Goal: Task Accomplishment & Management: Use online tool/utility

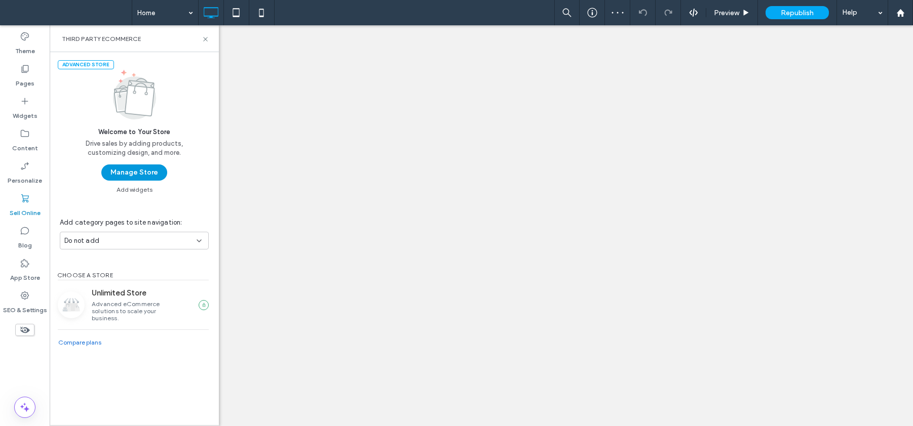
click at [126, 176] on button "Manage Store" at bounding box center [134, 173] width 66 height 16
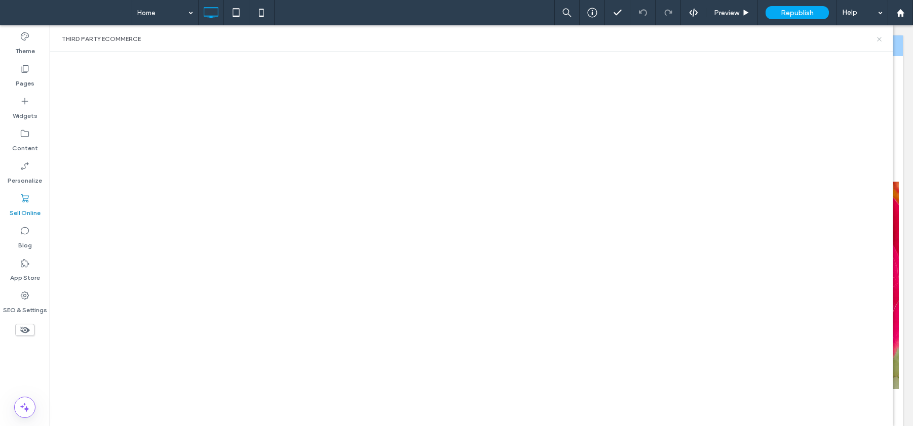
click at [880, 40] on icon at bounding box center [879, 39] width 8 height 8
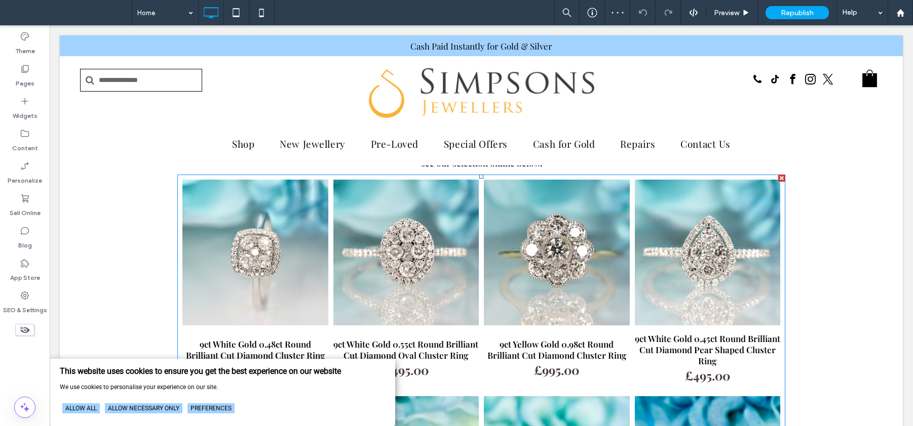
scroll to position [320, 0]
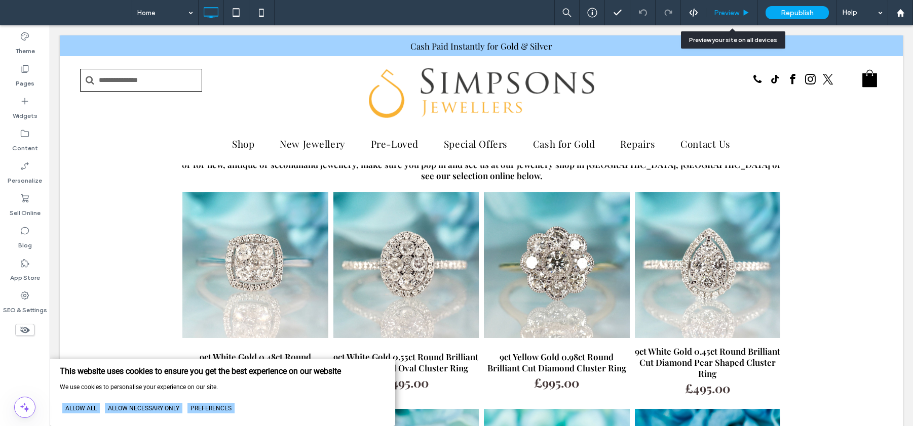
click at [734, 13] on span "Preview" at bounding box center [726, 13] width 25 height 9
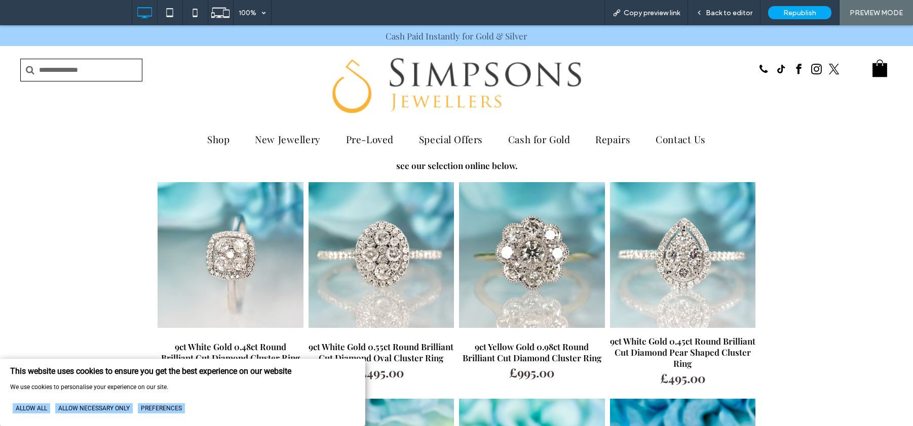
click at [241, 217] on link at bounding box center [231, 255] width 146 height 146
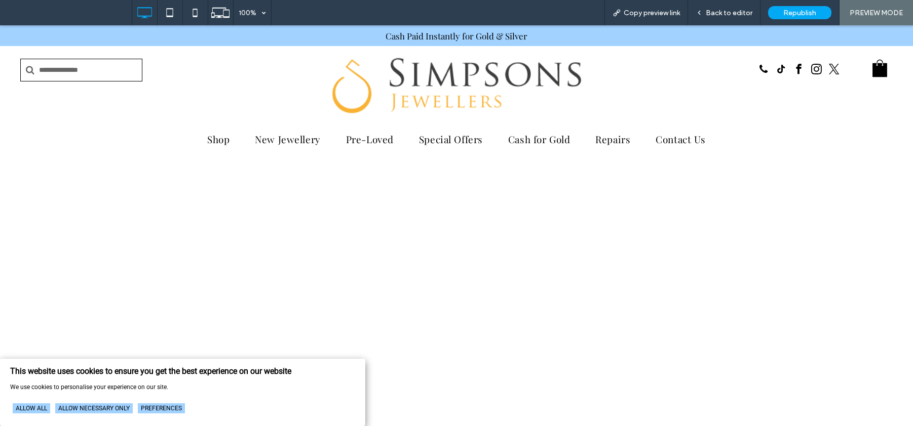
select select "**********"
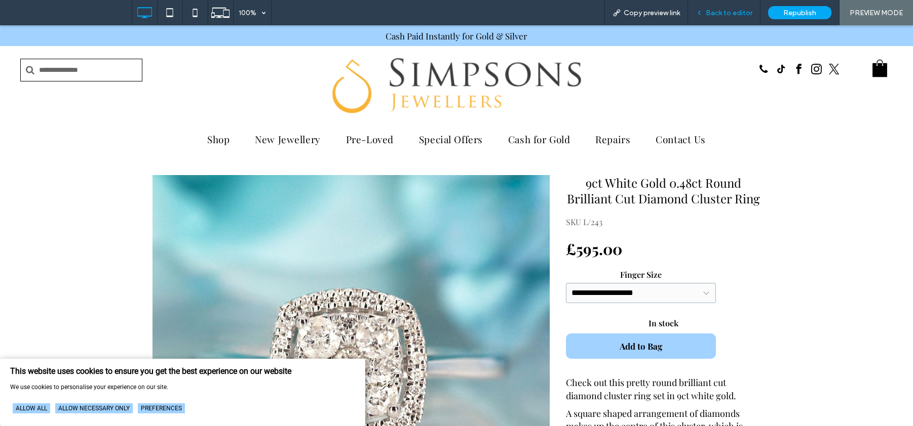
click at [707, 7] on div "Back to editor" at bounding box center [724, 12] width 72 height 25
click at [736, 2] on div "Back to editor" at bounding box center [724, 12] width 72 height 25
click at [227, 142] on link "Shop" at bounding box center [219, 139] width 48 height 13
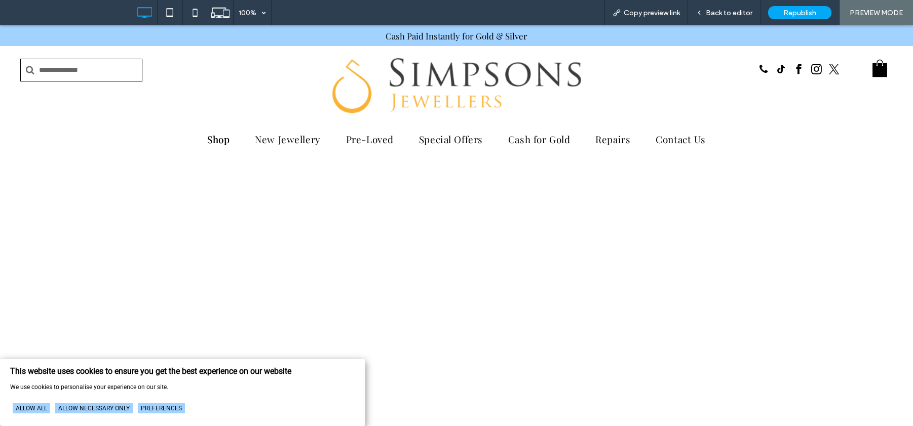
select select "**********"
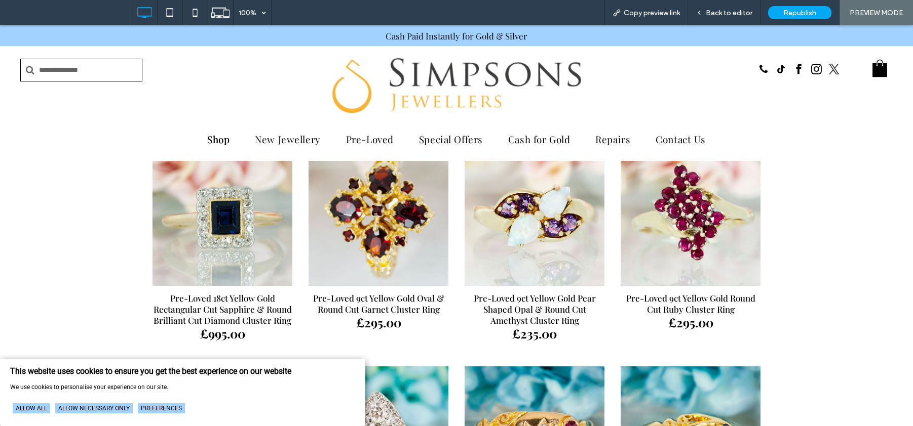
scroll to position [240, 0]
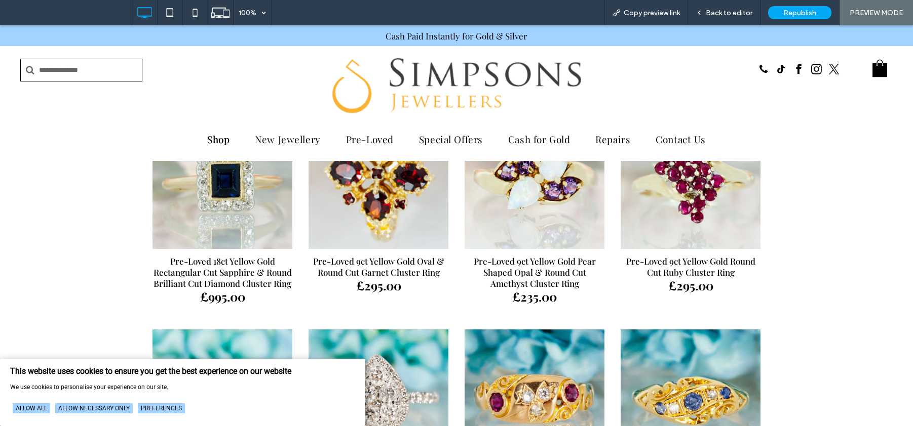
click div "Pre-Loved 9ct Yellow Gold Oval & Round Cut Garnet Cluster Ring"
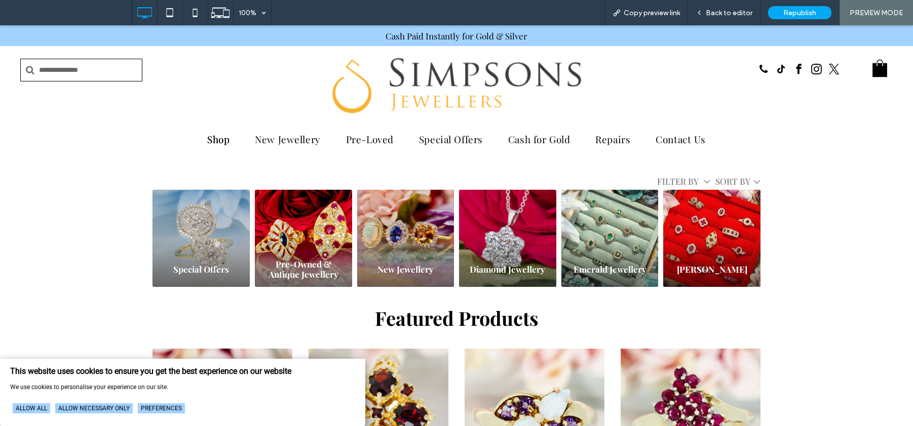
select select "**********"
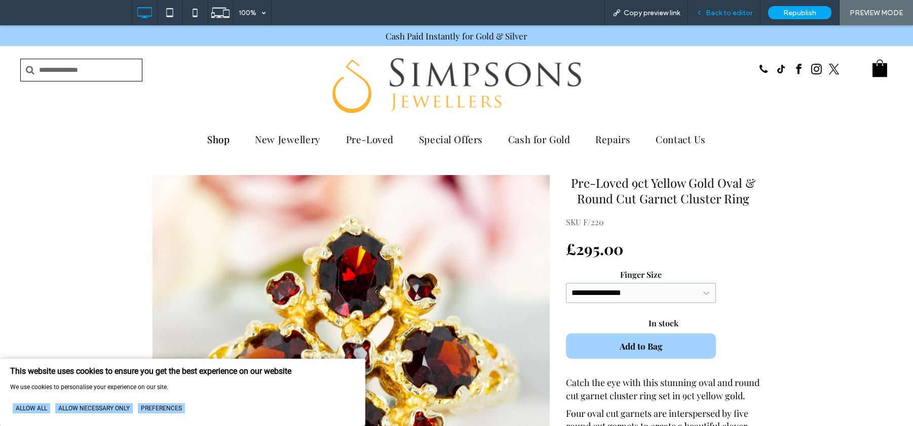
click at [735, 9] on span "Back to editor" at bounding box center [729, 13] width 47 height 9
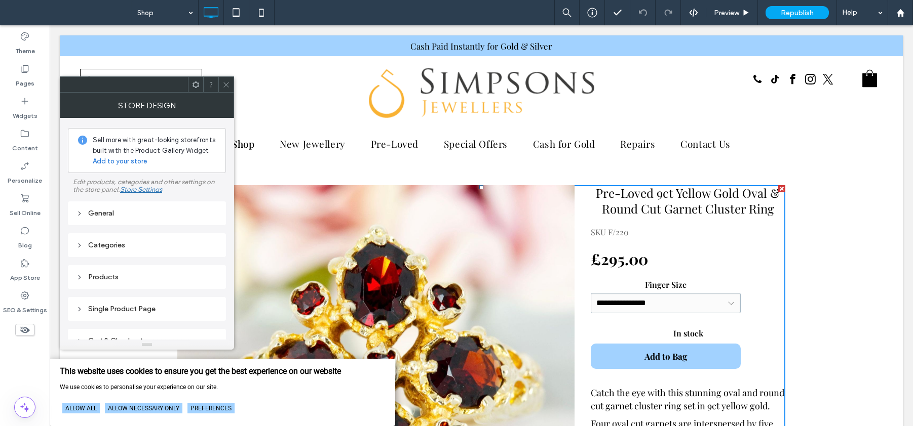
click at [147, 259] on div "General Categories Products Single Product Page Cart & Checkout" at bounding box center [147, 273] width 158 height 160
click at [150, 250] on div "Categories" at bounding box center [147, 246] width 142 height 14
select select "**********"
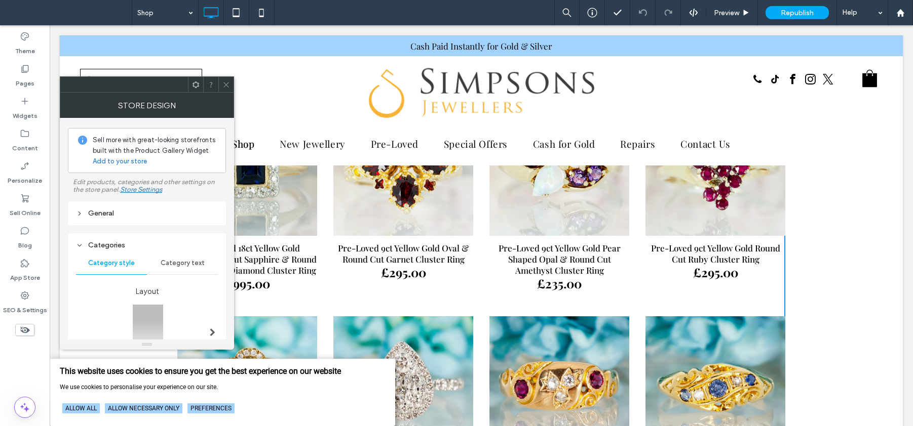
click at [154, 241] on div "Categories" at bounding box center [147, 246] width 142 height 14
click at [163, 270] on div "Products" at bounding box center [147, 277] width 142 height 14
click at [142, 278] on div "Products" at bounding box center [147, 277] width 142 height 9
click at [137, 239] on div "Categories" at bounding box center [147, 246] width 142 height 14
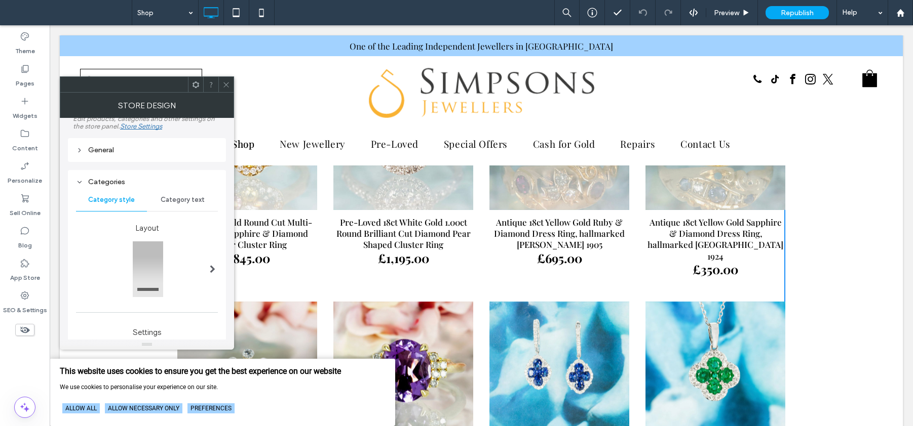
scroll to position [101, 0]
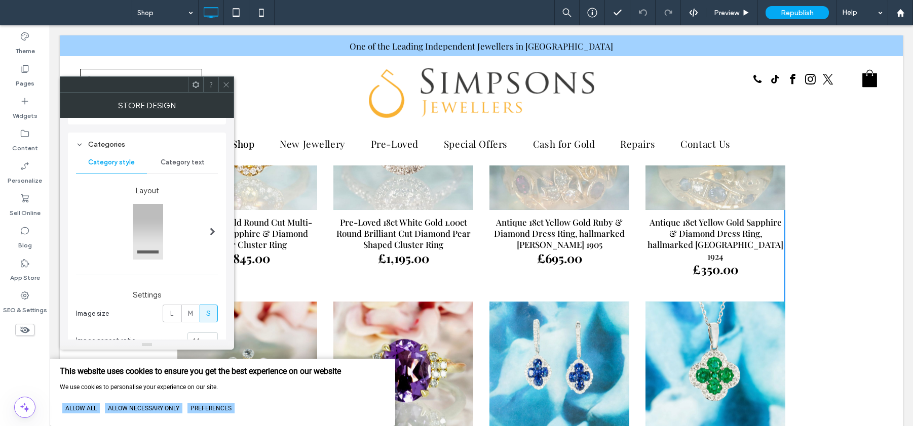
click at [180, 166] on span "Category text" at bounding box center [183, 163] width 44 height 8
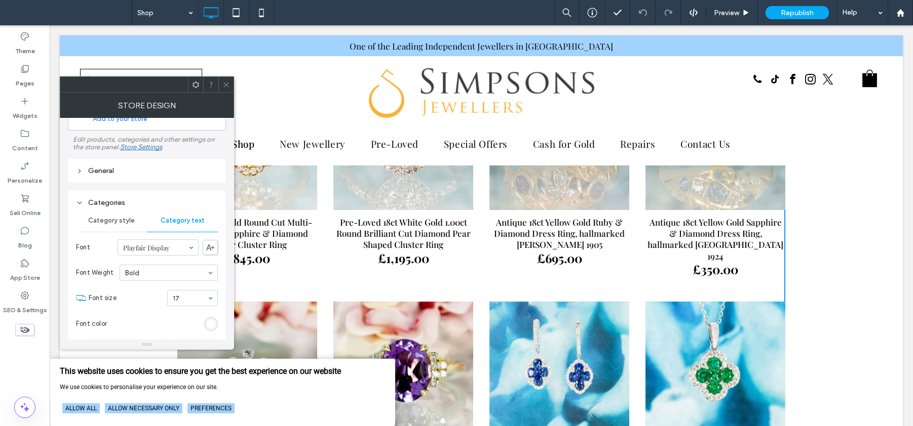
scroll to position [47, 0]
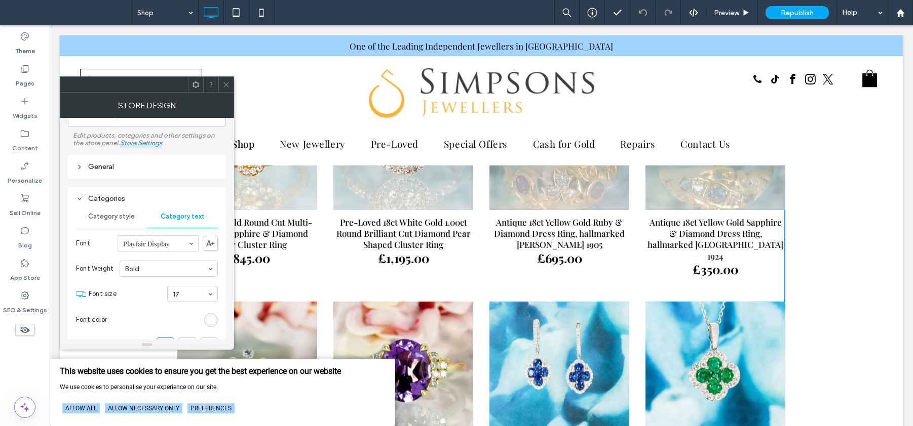
click at [104, 214] on span "Category style" at bounding box center [111, 217] width 47 height 8
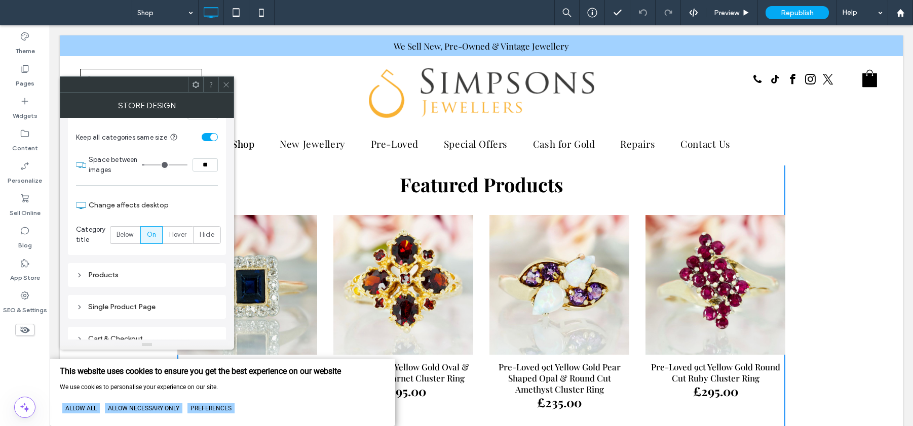
scroll to position [0, 0]
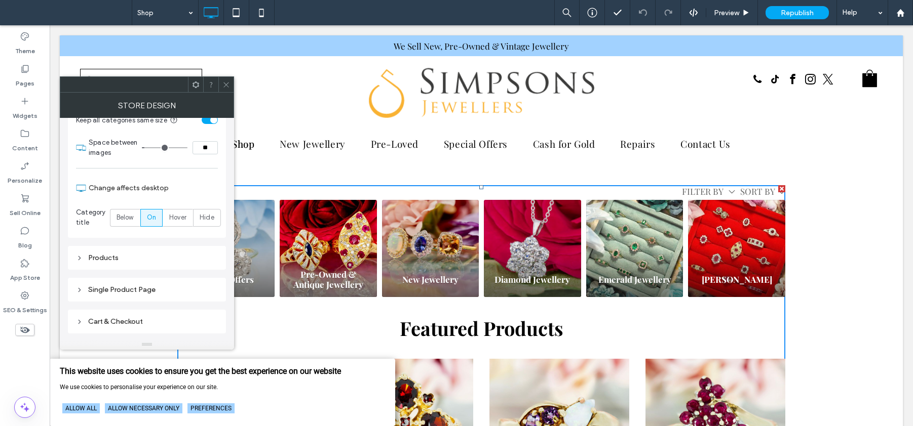
click at [151, 254] on div "Products" at bounding box center [147, 258] width 142 height 9
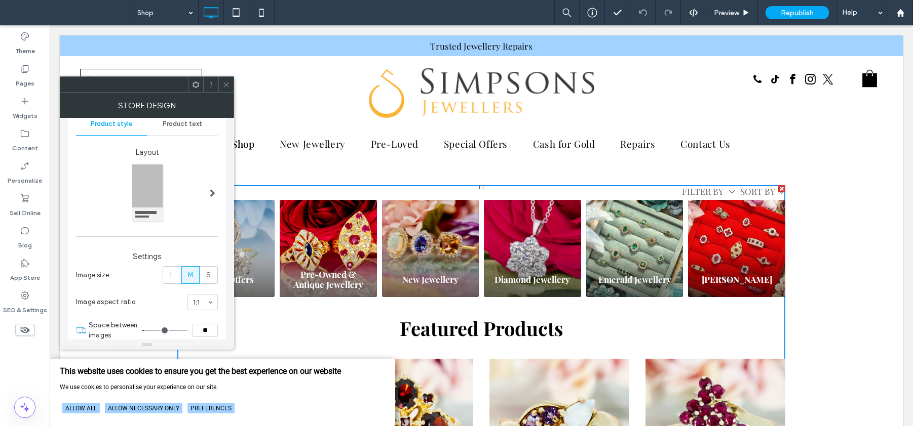
scroll to position [171, 0]
click at [187, 129] on div "Product text" at bounding box center [182, 124] width 71 height 22
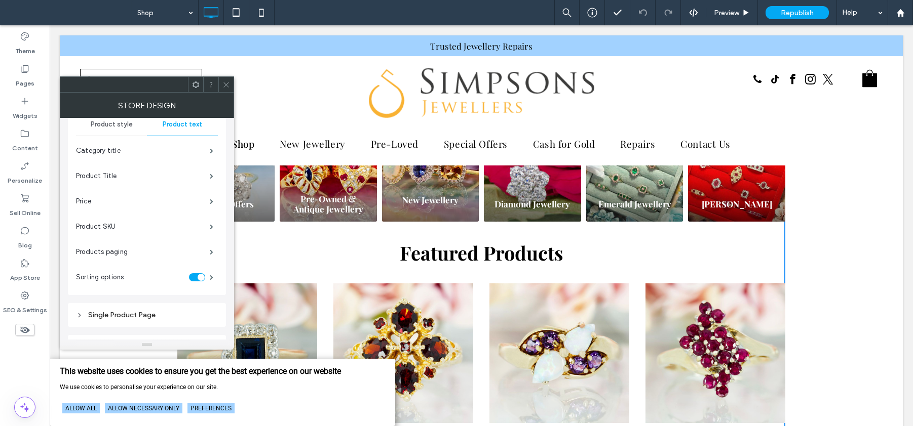
scroll to position [149, 0]
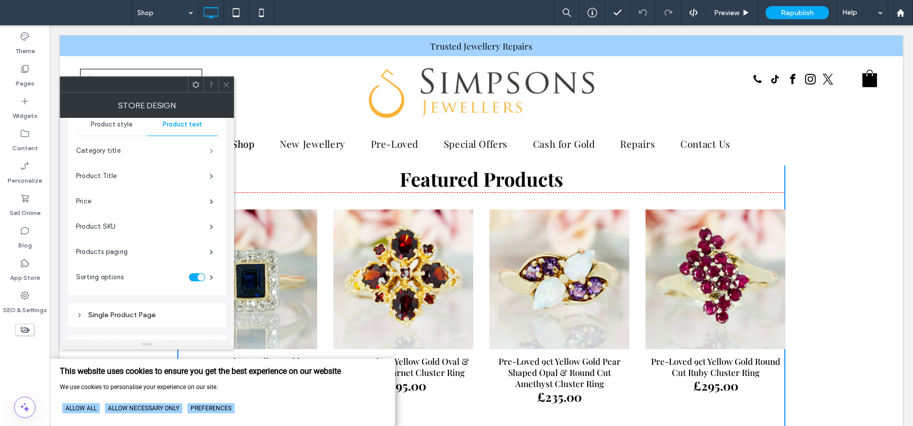
click at [212, 153] on span at bounding box center [212, 150] width 4 height 5
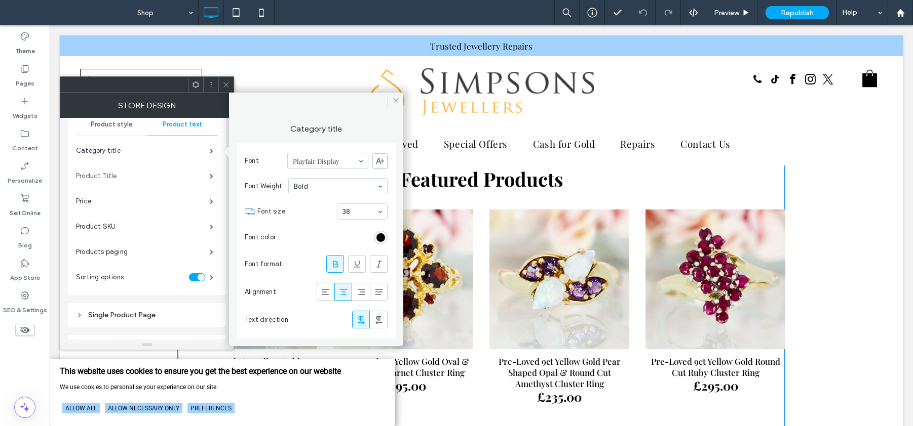
click at [198, 173] on label "Product Title" at bounding box center [143, 176] width 134 height 20
click at [211, 201] on span at bounding box center [212, 201] width 4 height 5
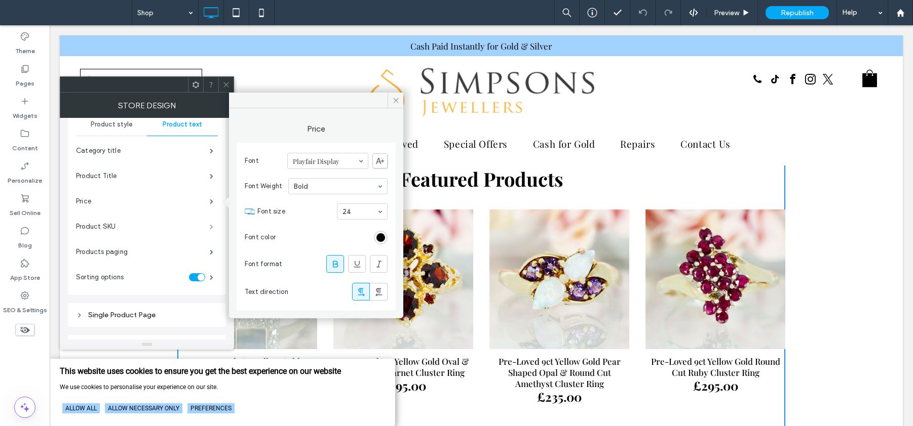
click at [210, 226] on span at bounding box center [212, 226] width 4 height 5
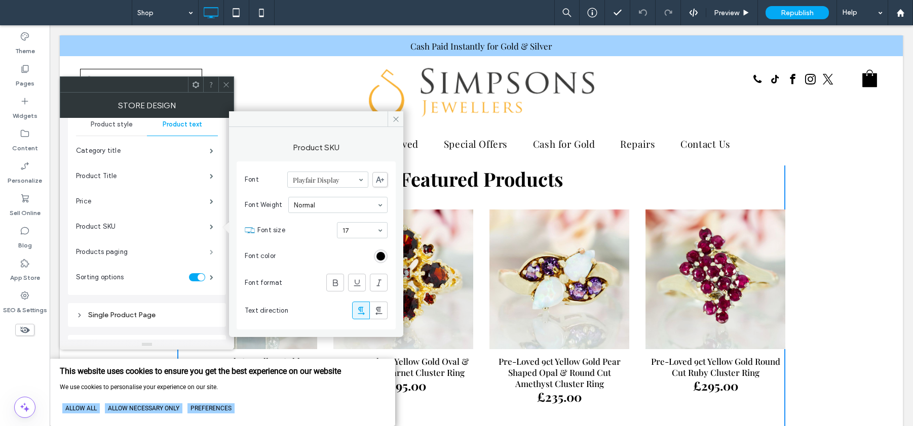
click at [210, 250] on span at bounding box center [212, 252] width 4 height 5
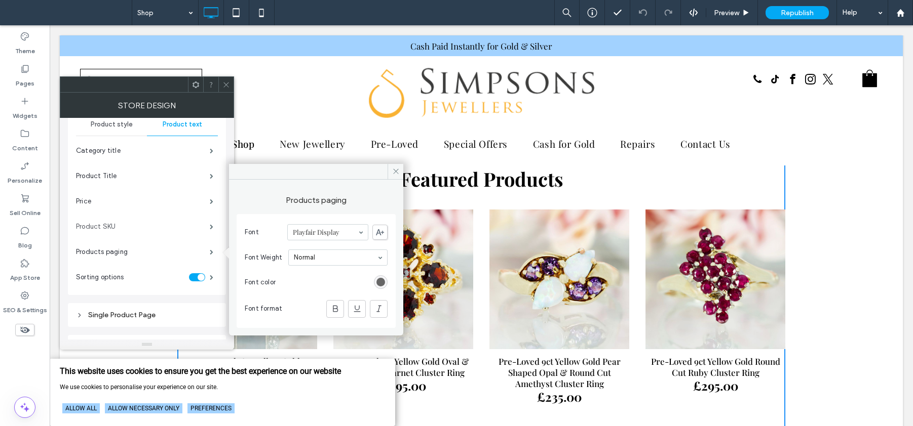
click at [203, 226] on label "Product SKU" at bounding box center [143, 227] width 134 height 20
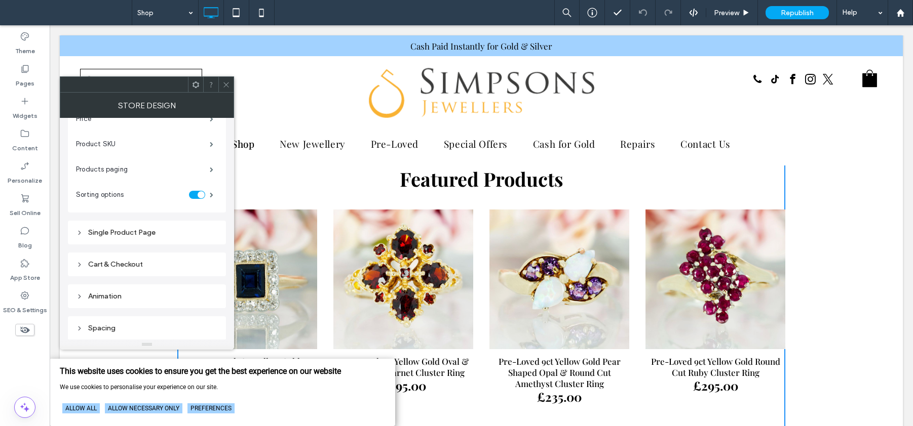
scroll to position [254, 0]
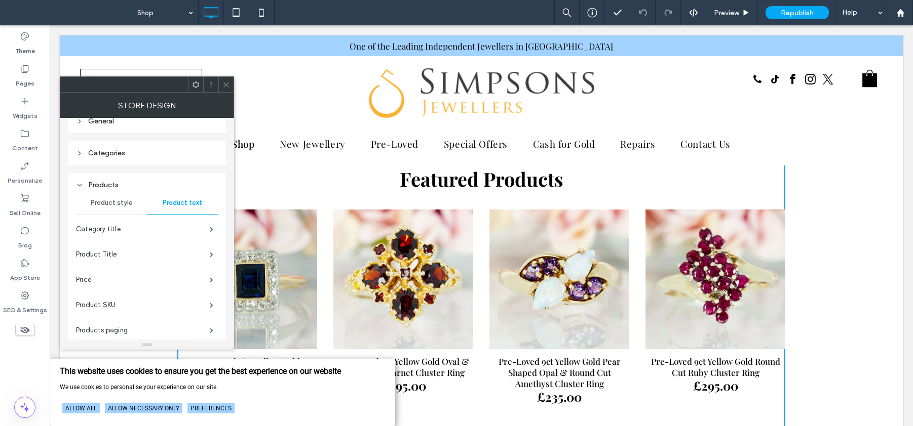
click at [117, 205] on span "Product style" at bounding box center [112, 203] width 42 height 8
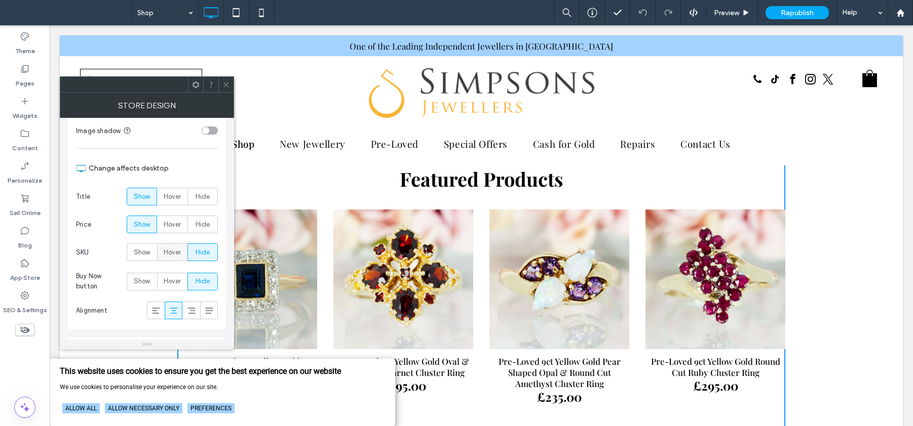
scroll to position [487, 0]
click at [149, 250] on label "Show" at bounding box center [142, 252] width 30 height 18
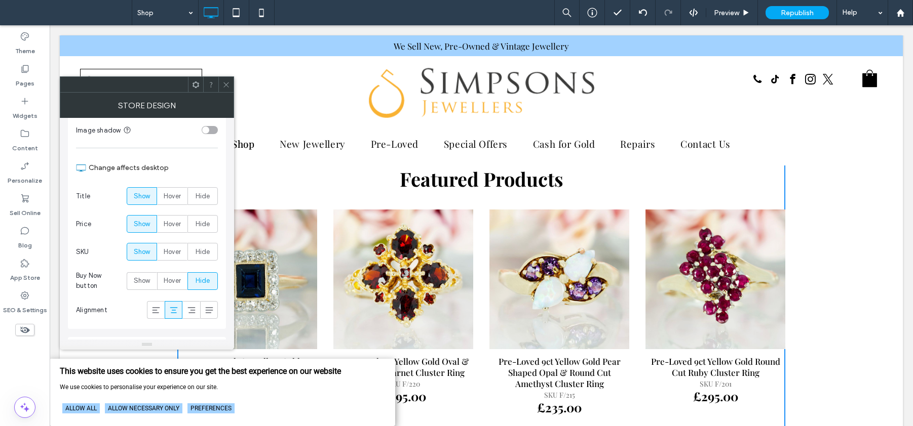
click at [202, 278] on span "Hide" at bounding box center [203, 281] width 15 height 10
click at [201, 254] on span "Hide" at bounding box center [203, 252] width 15 height 10
click at [141, 275] on div "Show" at bounding box center [141, 281] width 17 height 17
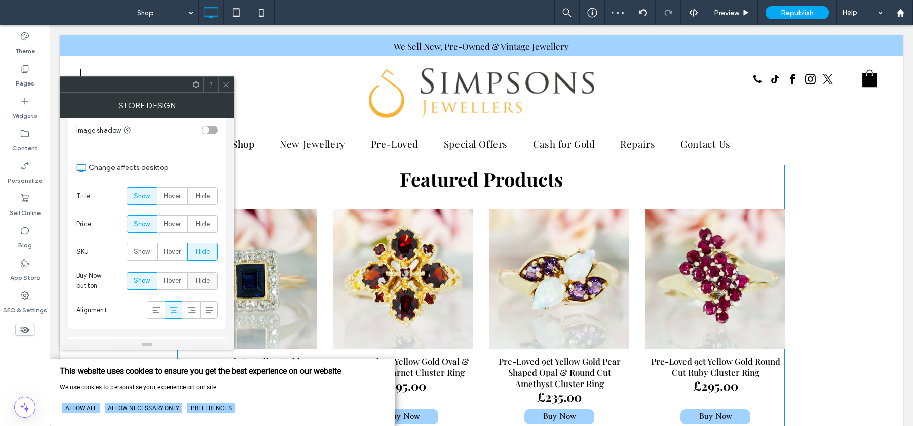
click at [209, 284] on span "Hide" at bounding box center [203, 281] width 15 height 10
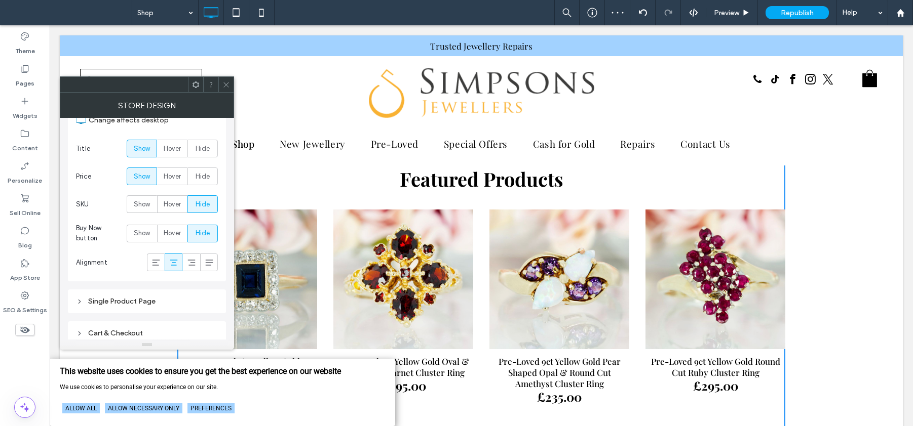
scroll to position [451, 0]
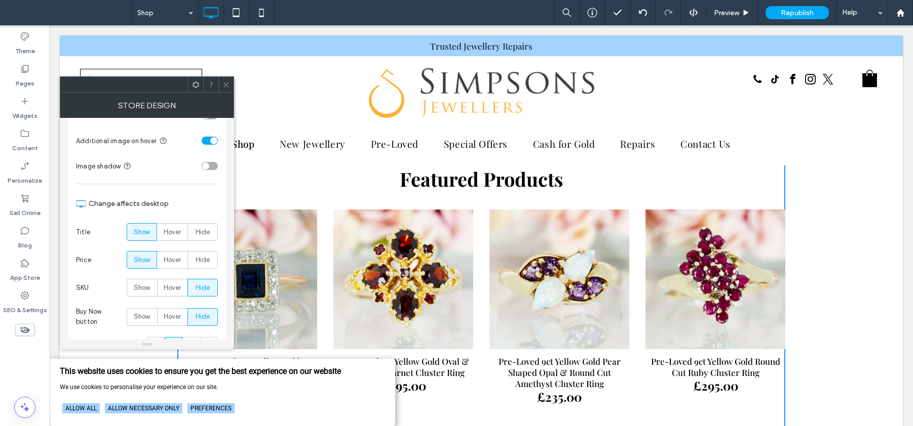
click at [228, 81] on icon at bounding box center [226, 85] width 8 height 8
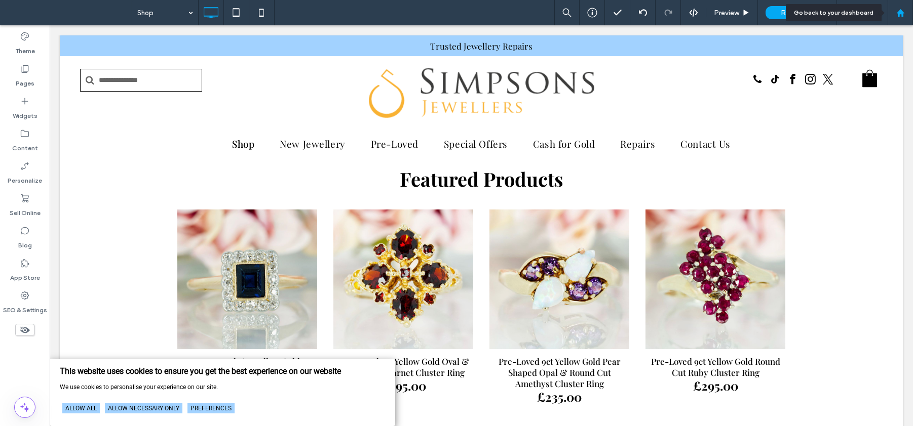
click at [905, 10] on div at bounding box center [900, 13] width 24 height 9
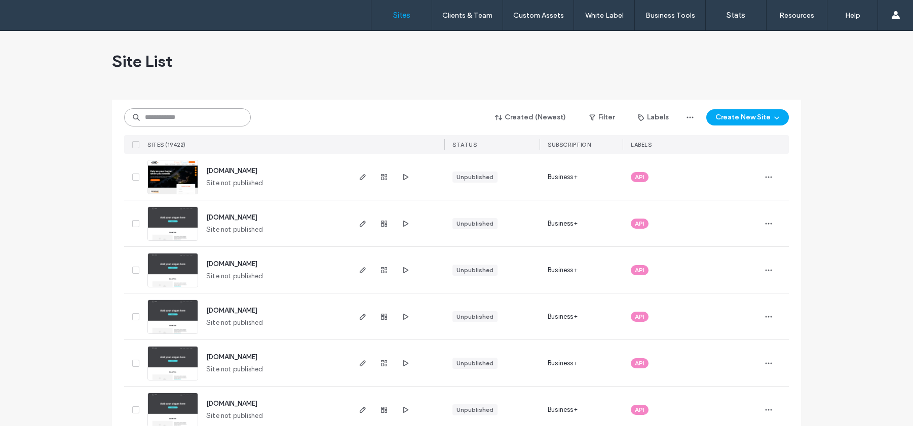
click at [169, 109] on input at bounding box center [187, 117] width 127 height 18
paste input "**********"
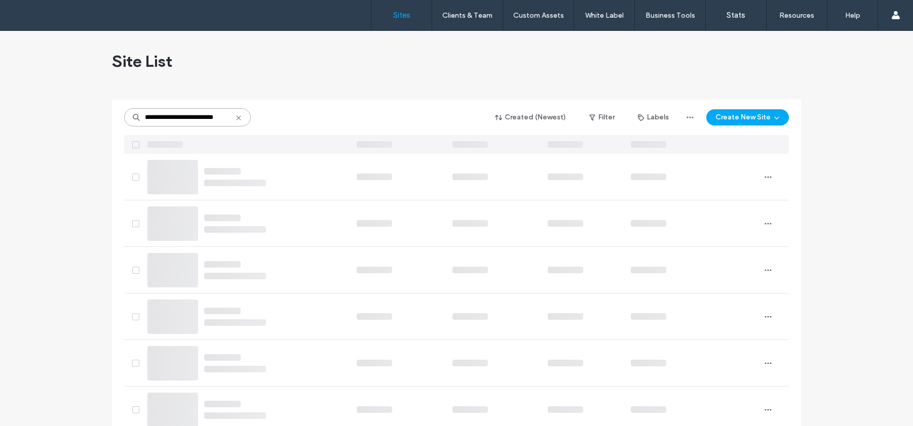
type input "**********"
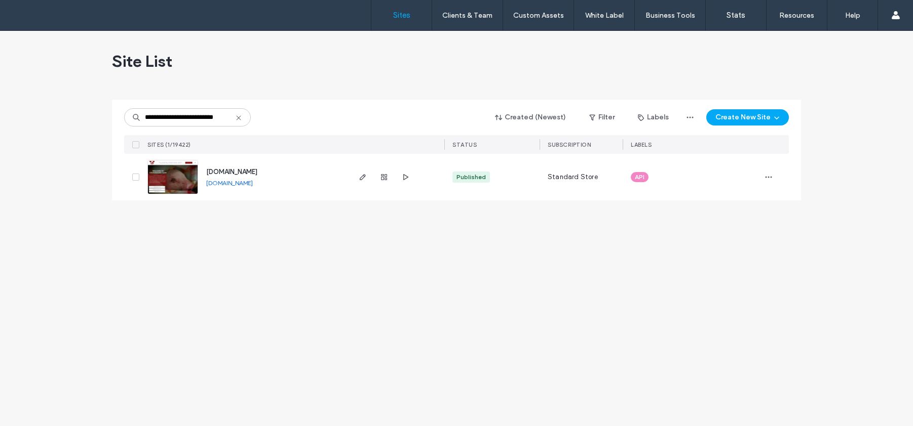
click at [182, 175] on img at bounding box center [173, 195] width 50 height 69
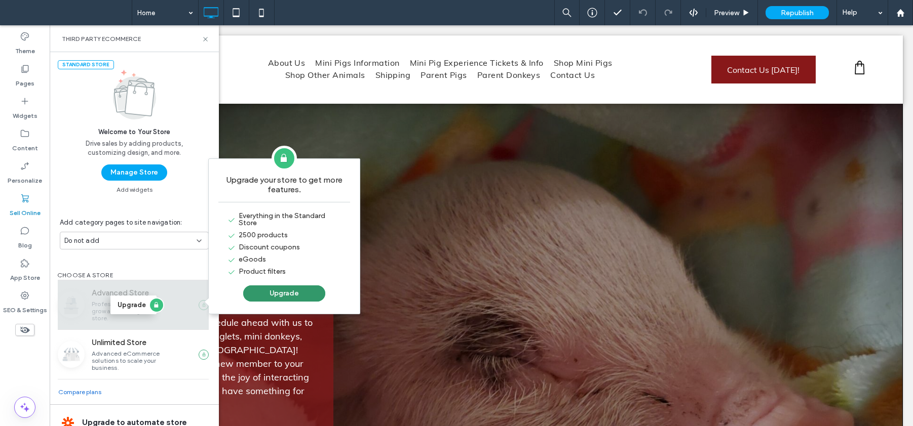
click at [274, 294] on button "Upgrade" at bounding box center [284, 294] width 82 height 16
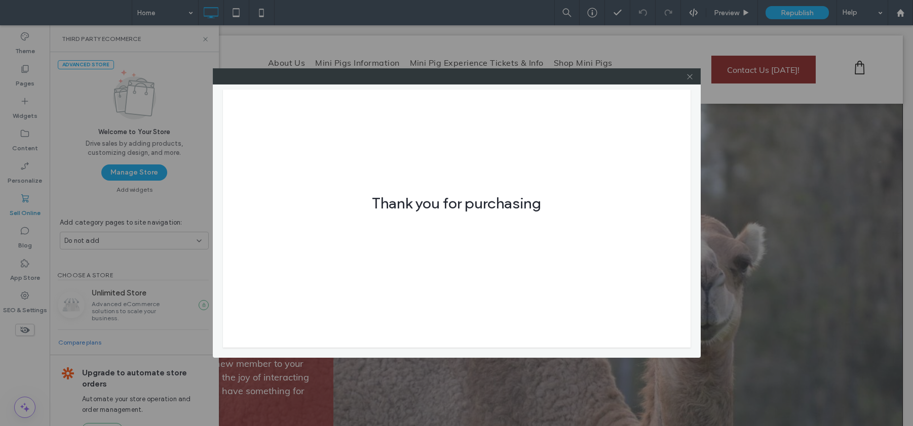
click at [690, 80] on icon at bounding box center [690, 77] width 8 height 8
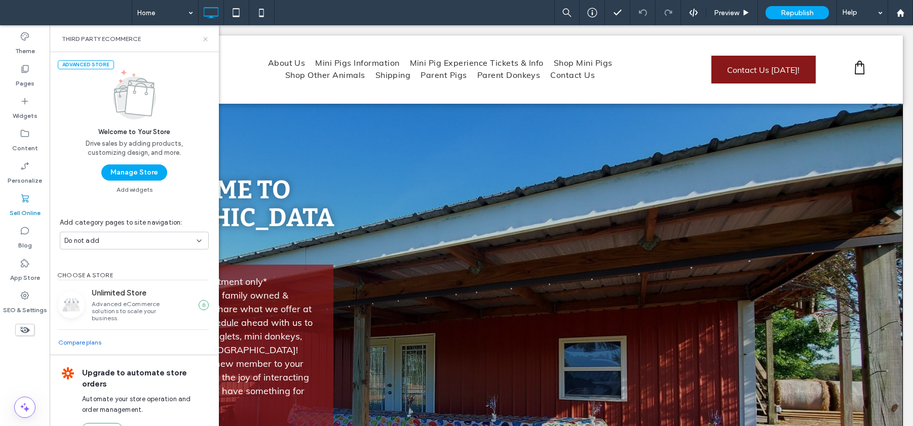
click at [206, 35] on icon at bounding box center [206, 39] width 8 height 8
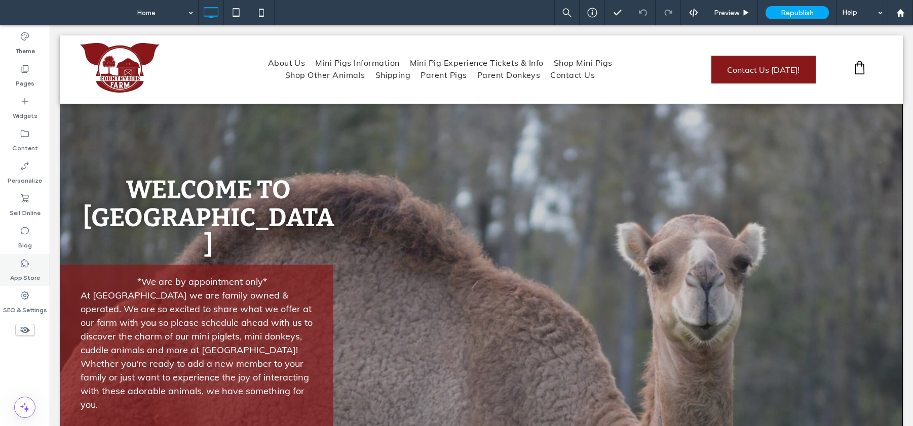
drag, startPoint x: 28, startPoint y: 266, endPoint x: 31, endPoint y: 274, distance: 8.2
click at [28, 266] on icon at bounding box center [25, 263] width 10 height 10
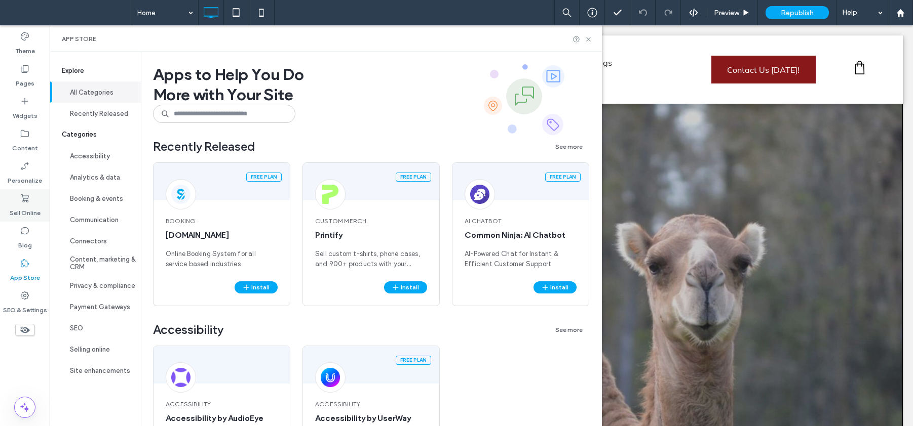
click at [24, 193] on icon at bounding box center [25, 198] width 10 height 10
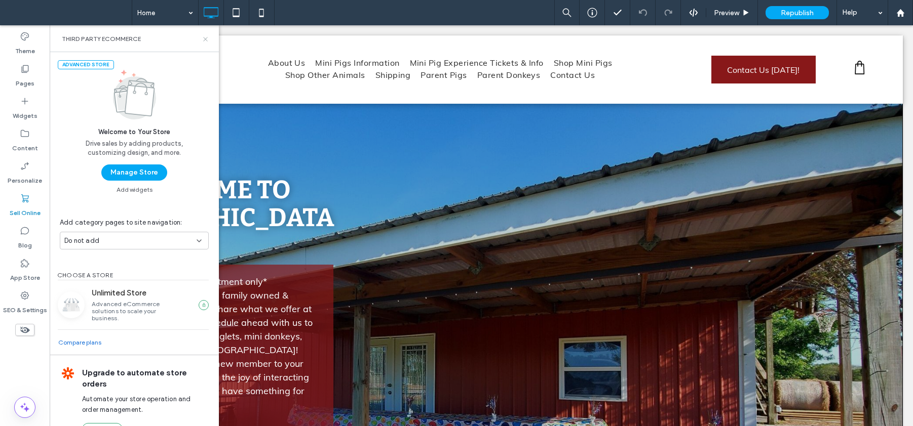
click at [203, 41] on icon at bounding box center [206, 39] width 8 height 8
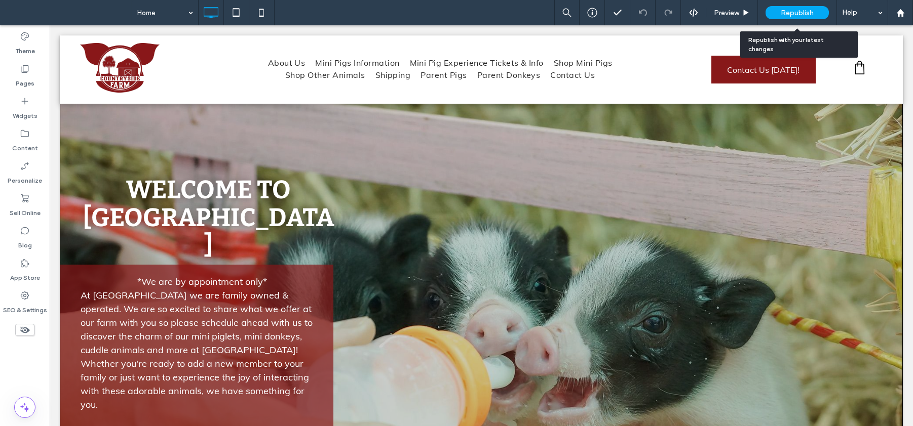
click at [798, 12] on span "Republish" at bounding box center [797, 13] width 33 height 9
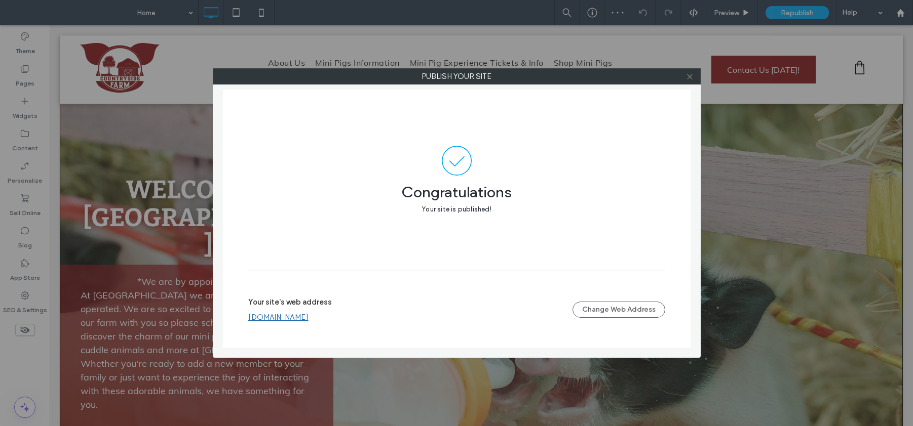
click at [688, 80] on icon at bounding box center [690, 77] width 8 height 8
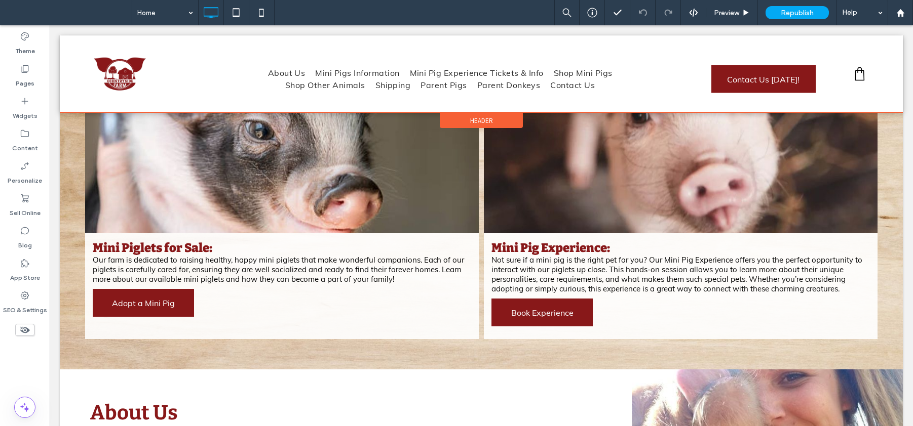
scroll to position [653, 0]
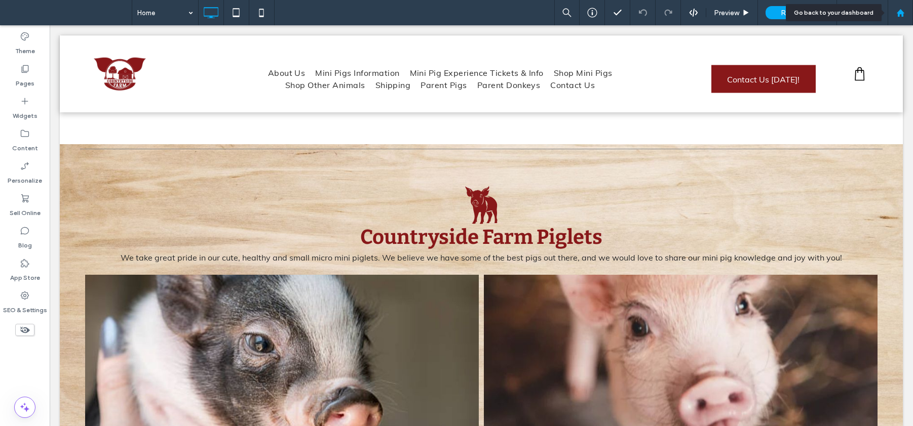
click at [899, 14] on use at bounding box center [900, 13] width 8 height 8
